Goal: Task Accomplishment & Management: Manage account settings

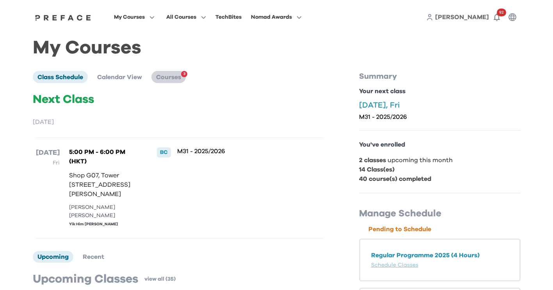
click at [177, 80] on span "Courses" at bounding box center [168, 77] width 25 height 6
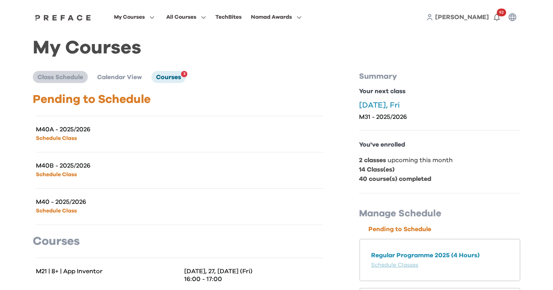
click at [67, 78] on span "Class Schedule" at bounding box center [60, 77] width 46 height 6
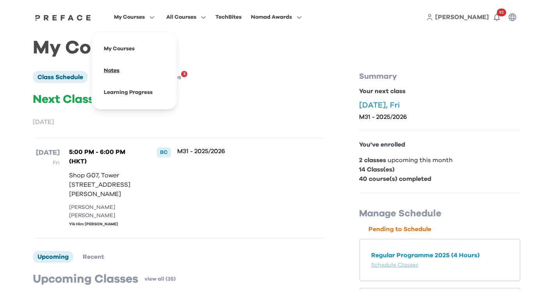
click at [114, 71] on span at bounding box center [134, 71] width 73 height 22
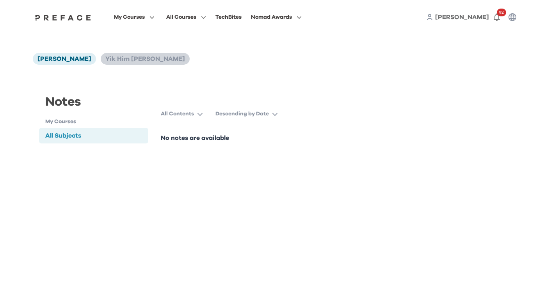
click at [131, 57] on span "Yik Him [PERSON_NAME]" at bounding box center [145, 59] width 80 height 6
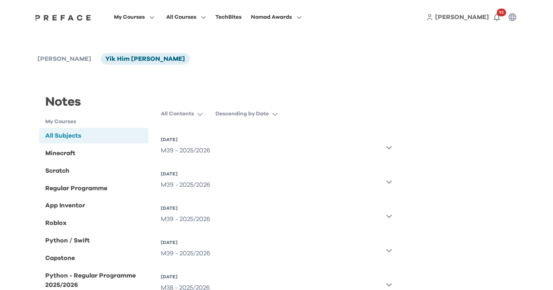
click at [71, 122] on h1 "My Courses" at bounding box center [96, 122] width 103 height 8
click at [387, 252] on icon "button" at bounding box center [389, 250] width 6 height 6
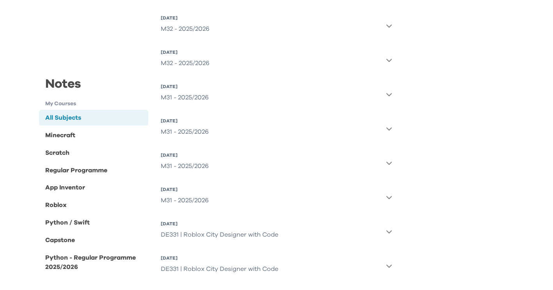
scroll to position [1161, 0]
click at [388, 197] on icon "button" at bounding box center [388, 197] width 5 height 3
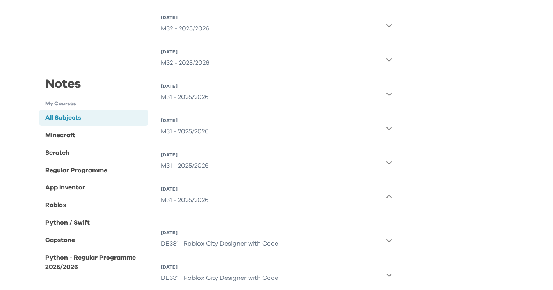
click at [389, 166] on button "[DATE] M31 - 2025/2026" at bounding box center [276, 163] width 231 height 28
